Goal: Task Accomplishment & Management: Manage account settings

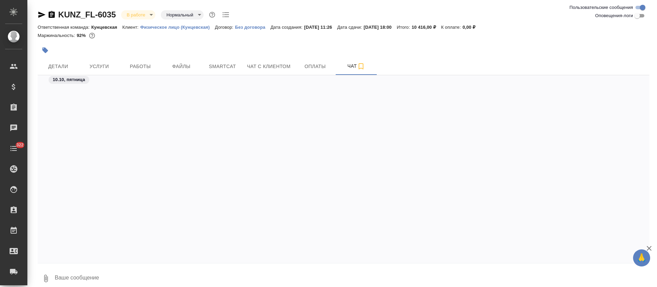
scroll to position [1328, 0]
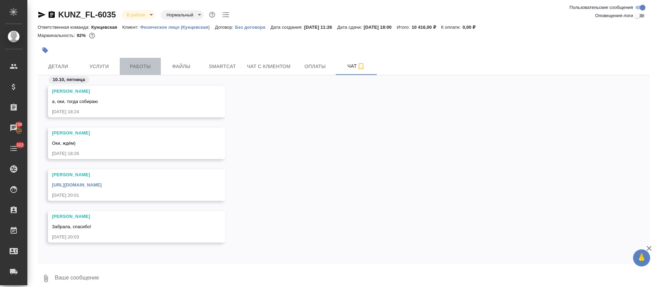
click at [143, 66] on span "Работы" at bounding box center [140, 66] width 33 height 9
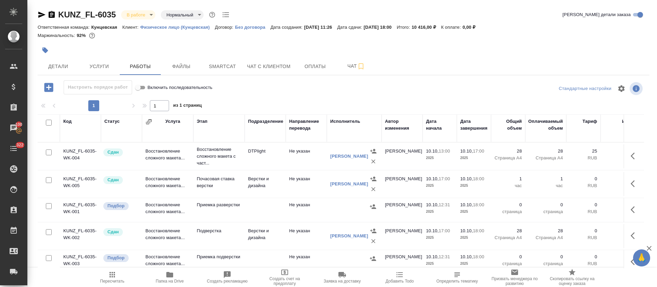
scroll to position [14, 0]
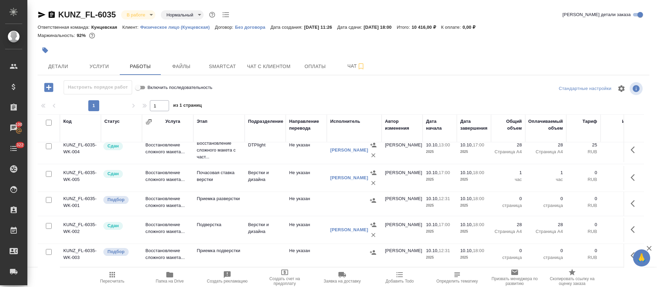
click at [47, 249] on input "checkbox" at bounding box center [49, 252] width 6 height 6
checkbox input "true"
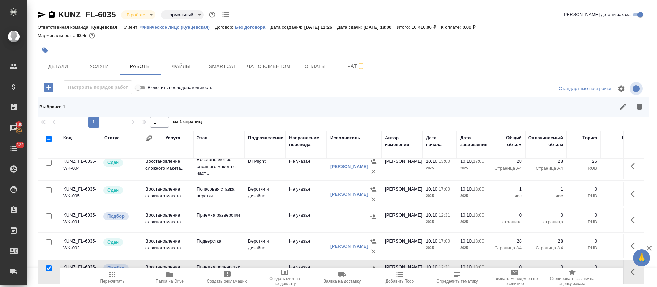
click at [49, 214] on input "checkbox" at bounding box center [49, 217] width 6 height 6
checkbox input "true"
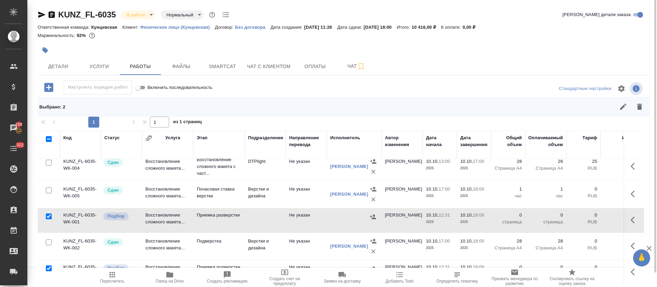
scroll to position [0, 0]
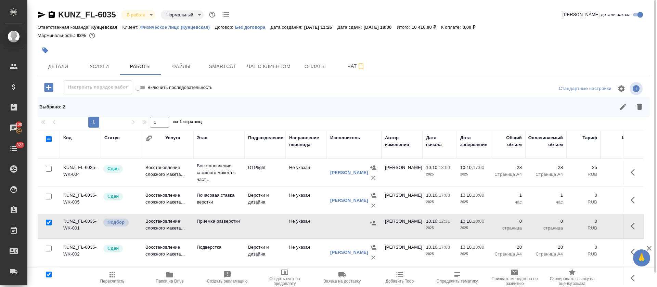
click at [644, 105] on button "button" at bounding box center [640, 107] width 16 height 16
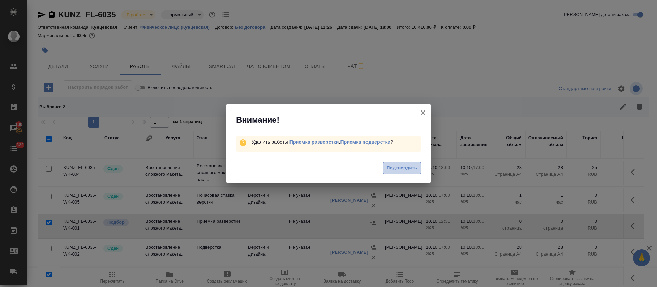
click at [388, 165] on span "Подтвердить" at bounding box center [402, 168] width 30 height 8
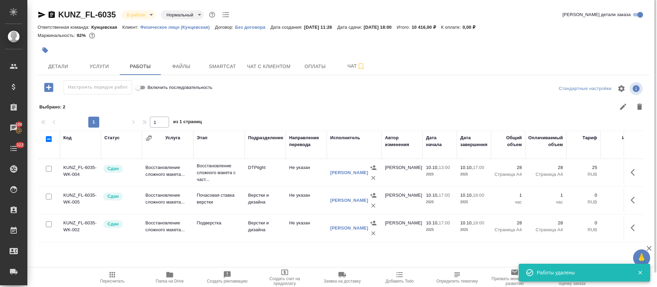
click at [145, 16] on body "🙏 .cls-1 fill:#fff; AWATERA Tretyakova Olga Клиенты Спецификации Заказы 100 Чат…" at bounding box center [328, 143] width 657 height 287
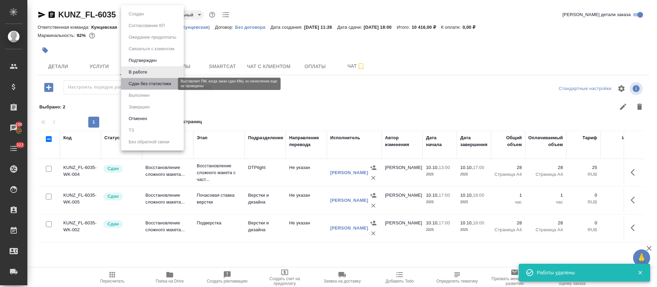
click at [158, 82] on button "Сдан без статистики" at bounding box center [150, 84] width 47 height 8
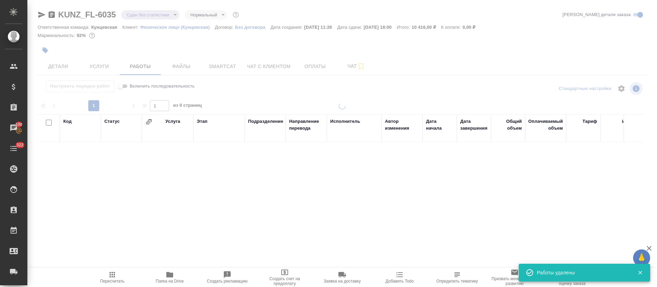
click at [157, 16] on div at bounding box center [342, 143] width 630 height 286
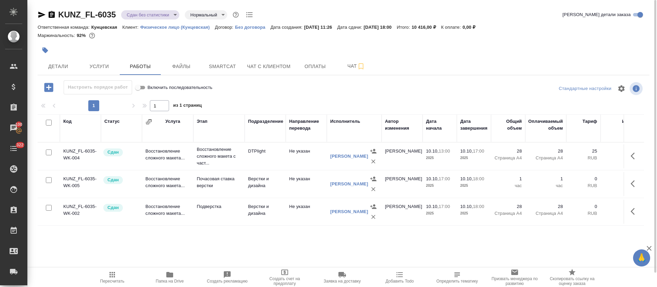
click at [173, 15] on body "🙏 .cls-1 fill:#fff; AWATERA Tretyakova Olga Клиенты Спецификации Заказы 100 Чат…" at bounding box center [328, 143] width 657 height 287
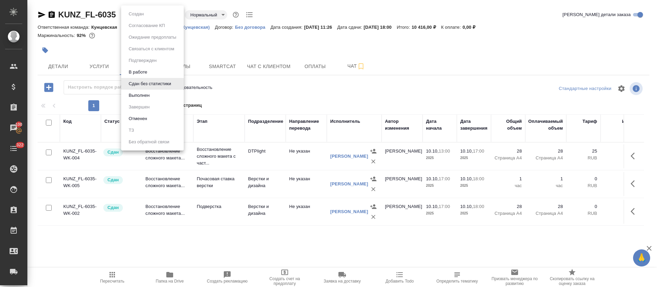
drag, startPoint x: 158, startPoint y: 100, endPoint x: 161, endPoint y: 98, distance: 3.5
click at [158, 99] on li "Выполнен" at bounding box center [152, 96] width 63 height 12
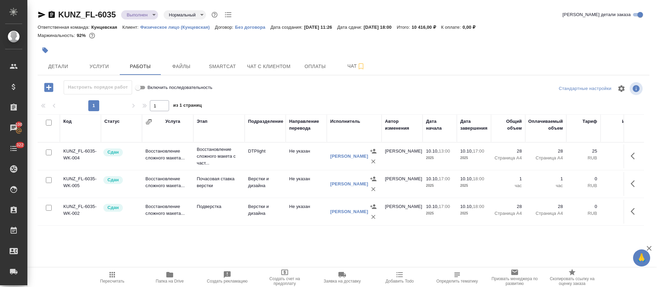
click at [351, 67] on span "Чат" at bounding box center [356, 66] width 33 height 9
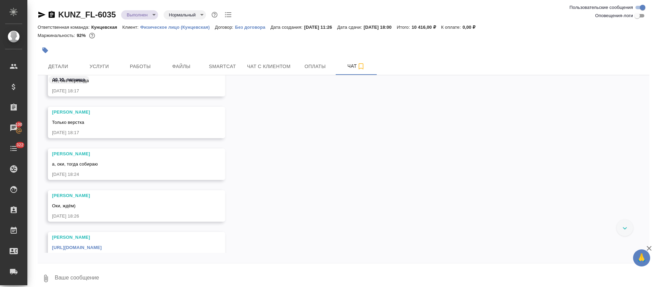
scroll to position [1163, 0]
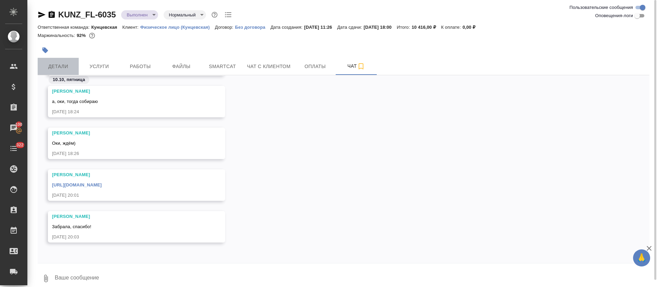
click at [67, 64] on span "Детали" at bounding box center [58, 66] width 33 height 9
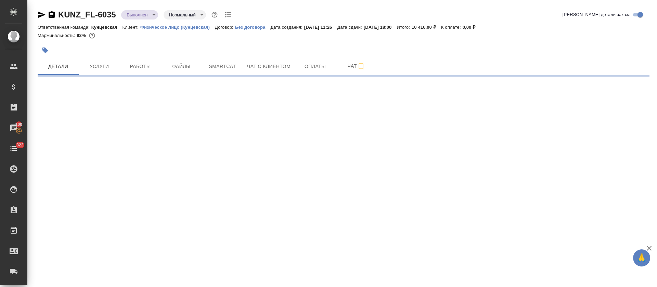
select select "RU"
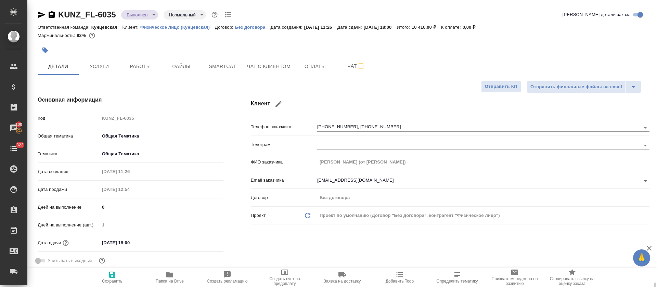
type textarea "x"
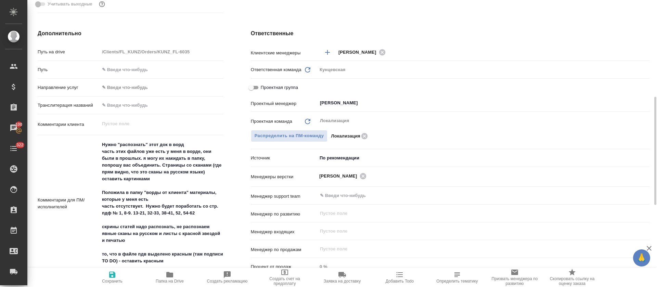
scroll to position [308, 0]
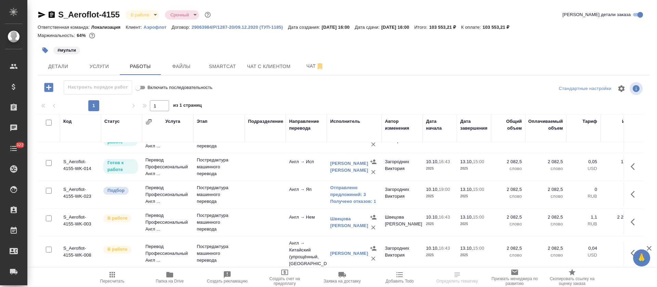
scroll to position [83, 0]
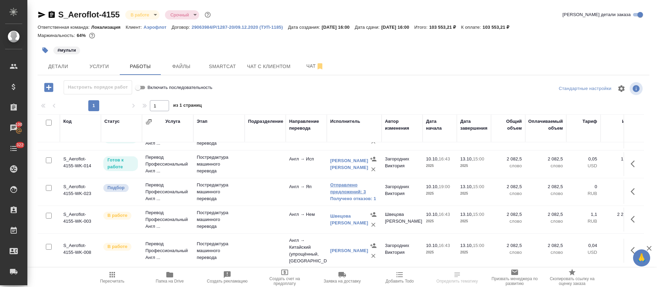
click at [343, 182] on link "Отправлено предложений: 3" at bounding box center [354, 189] width 48 height 14
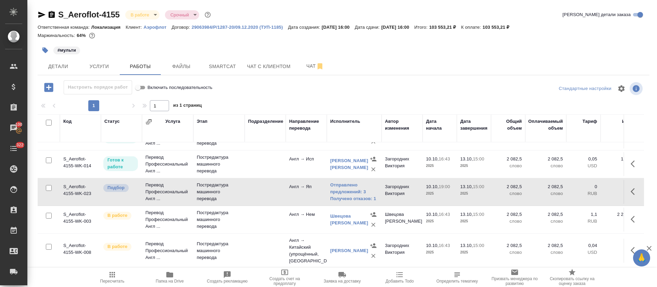
click at [39, 17] on icon "button" at bounding box center [41, 15] width 7 height 6
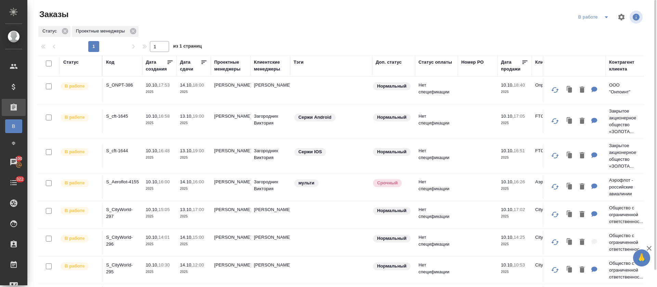
scroll to position [18, 0]
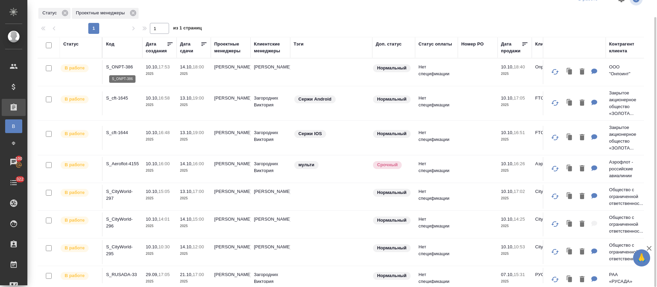
click at [128, 67] on p "S_ONPT-386" at bounding box center [122, 67] width 33 height 7
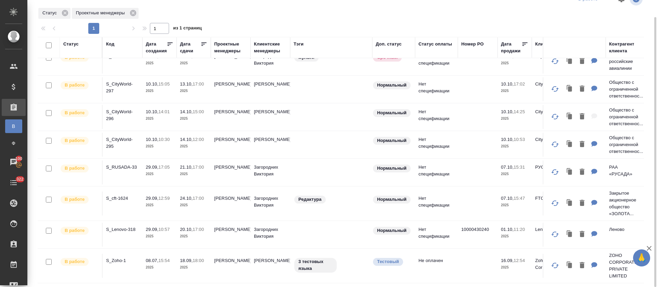
scroll to position [115, 0]
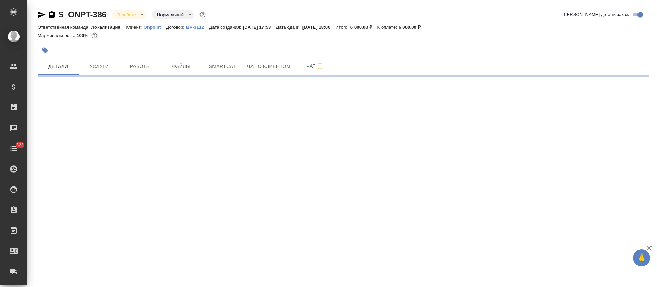
select select "RU"
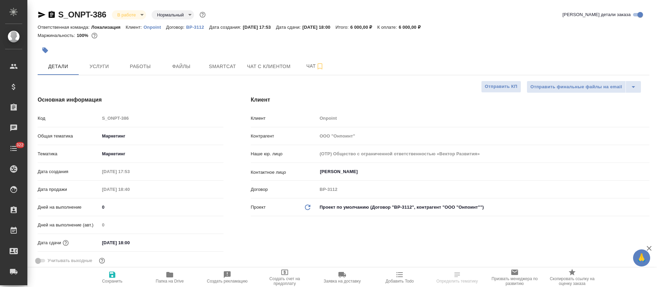
click at [133, 55] on div at bounding box center [242, 50] width 408 height 15
type textarea "x"
click at [134, 61] on button "Работы" at bounding box center [140, 66] width 41 height 17
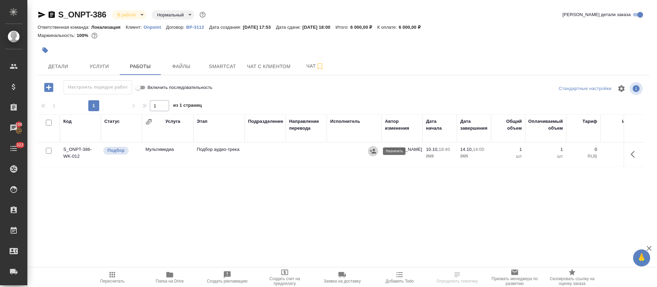
click at [374, 151] on icon "button" at bounding box center [373, 151] width 6 height 4
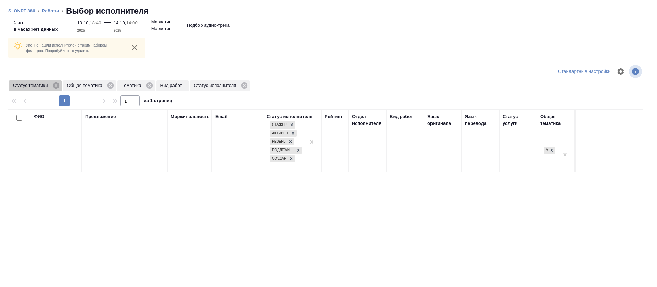
click at [55, 89] on div "Статус тематики" at bounding box center [35, 85] width 53 height 11
click at [56, 88] on icon at bounding box center [56, 86] width 6 height 6
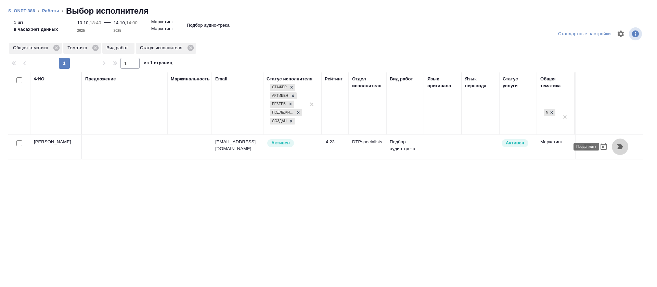
click at [616, 145] on icon "button" at bounding box center [620, 147] width 8 height 8
